Goal: Transaction & Acquisition: Purchase product/service

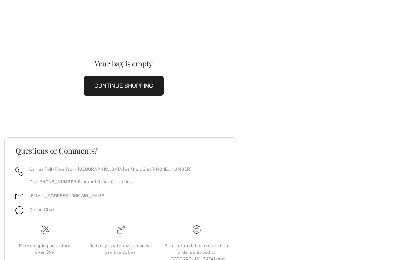
click at [126, 65] on div "Your bag is empty" at bounding box center [124, 63] width 215 height 7
click at [129, 87] on button "CONTINUE SHOPPING" at bounding box center [124, 86] width 80 height 20
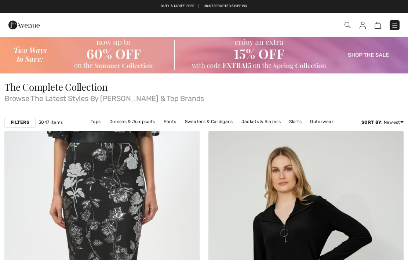
checkbox input "true"
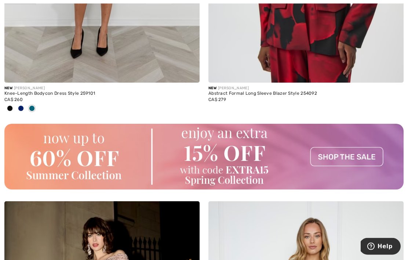
scroll to position [4006, 0]
click at [346, 149] on img at bounding box center [203, 157] width 399 height 66
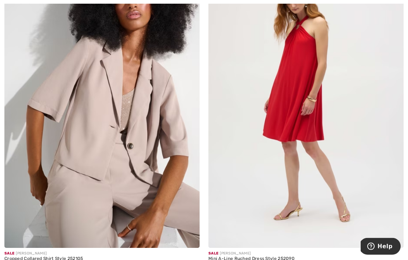
scroll to position [4234, 0]
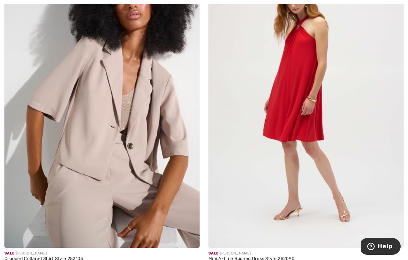
click at [118, 138] on img at bounding box center [101, 101] width 195 height 293
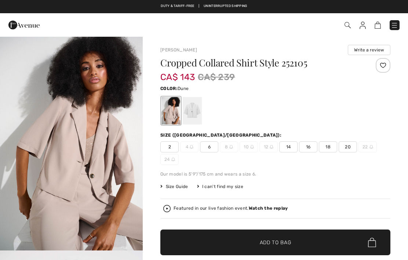
checkbox input "true"
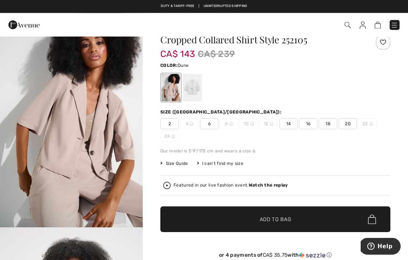
scroll to position [23, 0]
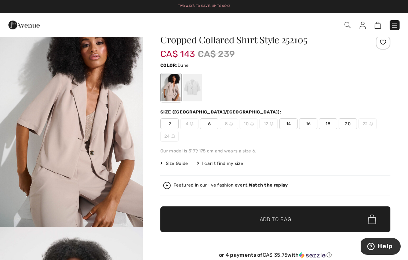
click at [228, 128] on span "8" at bounding box center [229, 123] width 18 height 11
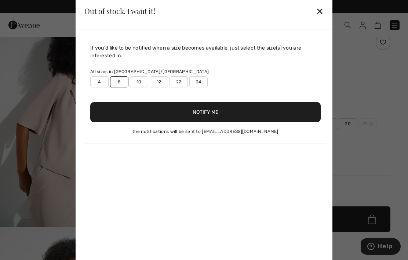
click at [118, 87] on label "8" at bounding box center [119, 81] width 18 height 11
click at [212, 122] on button "Notify Me" at bounding box center [205, 112] width 231 height 20
click at [119, 87] on label "8" at bounding box center [119, 81] width 18 height 11
type input "true"
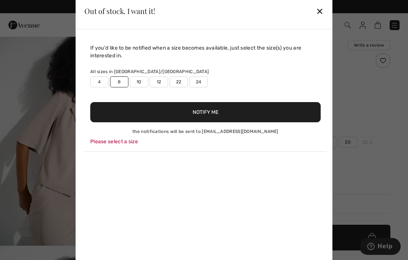
scroll to position [0, 0]
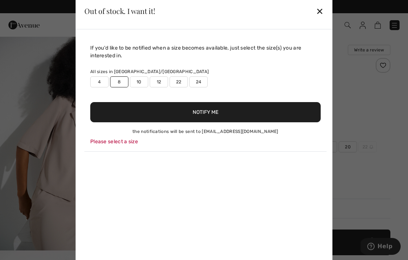
click at [323, 10] on div "✕" at bounding box center [320, 10] width 8 height 15
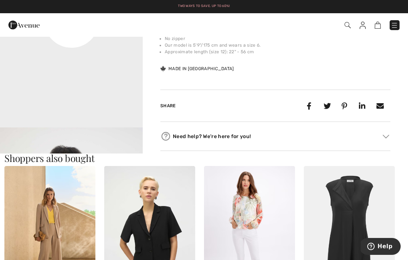
scroll to position [548, 0]
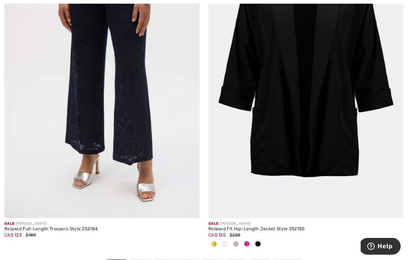
scroll to position [5910, 0]
click at [257, 242] on span at bounding box center [258, 243] width 6 height 6
click at [214, 240] on span at bounding box center [214, 243] width 6 height 6
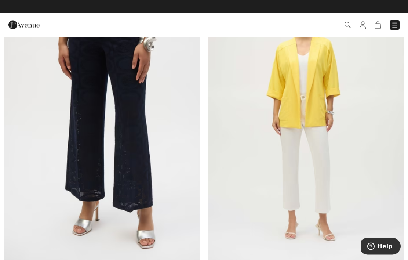
scroll to position [5862, 0]
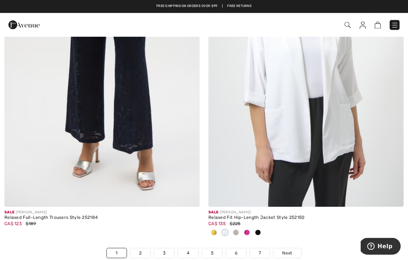
scroll to position [5918, 0]
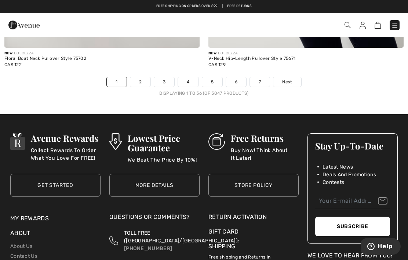
scroll to position [6099, 0]
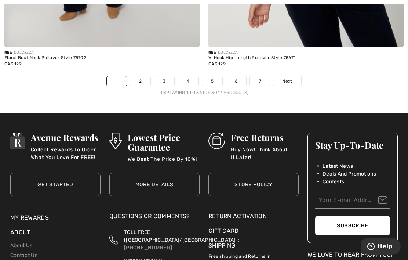
click at [142, 76] on link "2" at bounding box center [140, 81] width 20 height 10
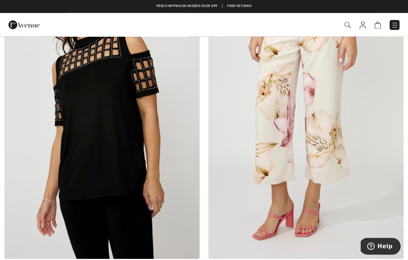
scroll to position [497, 0]
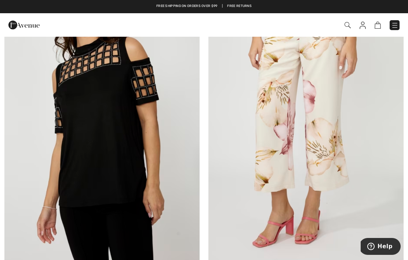
click at [315, 102] on img at bounding box center [306, 119] width 195 height 293
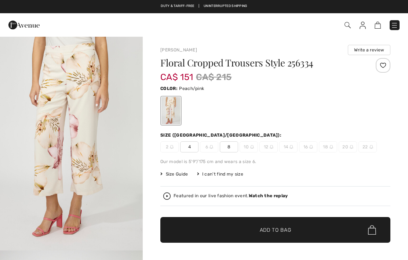
checkbox input "true"
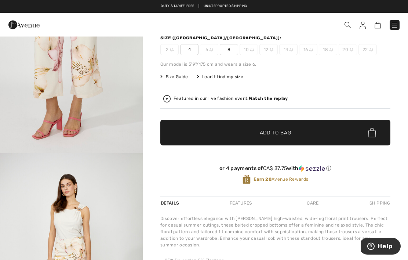
scroll to position [89, 0]
